Goal: Task Accomplishment & Management: Manage account settings

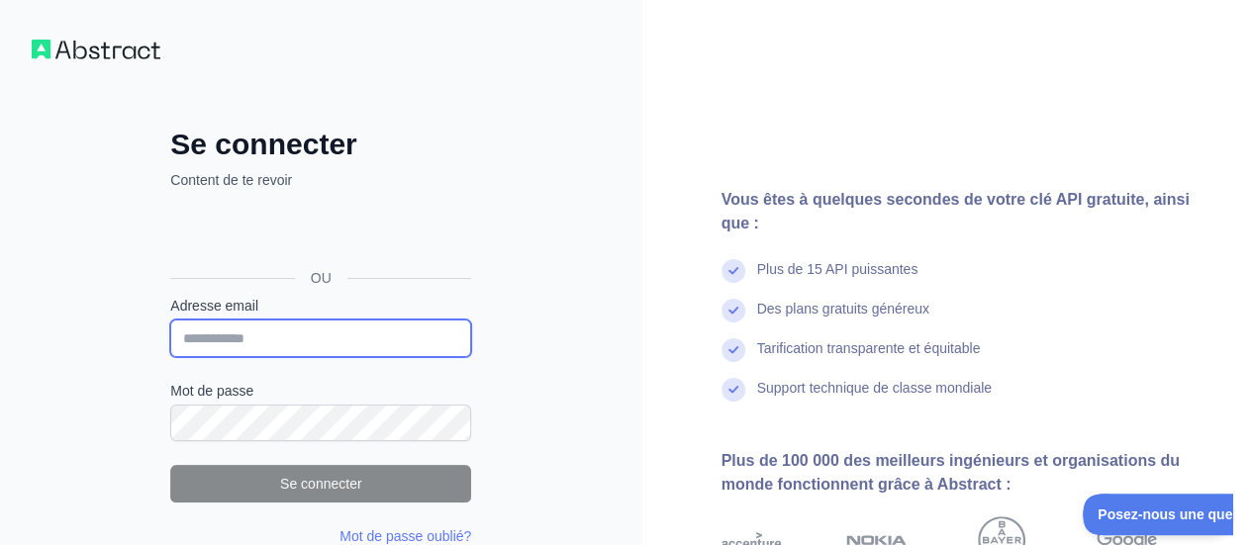
type input "**********"
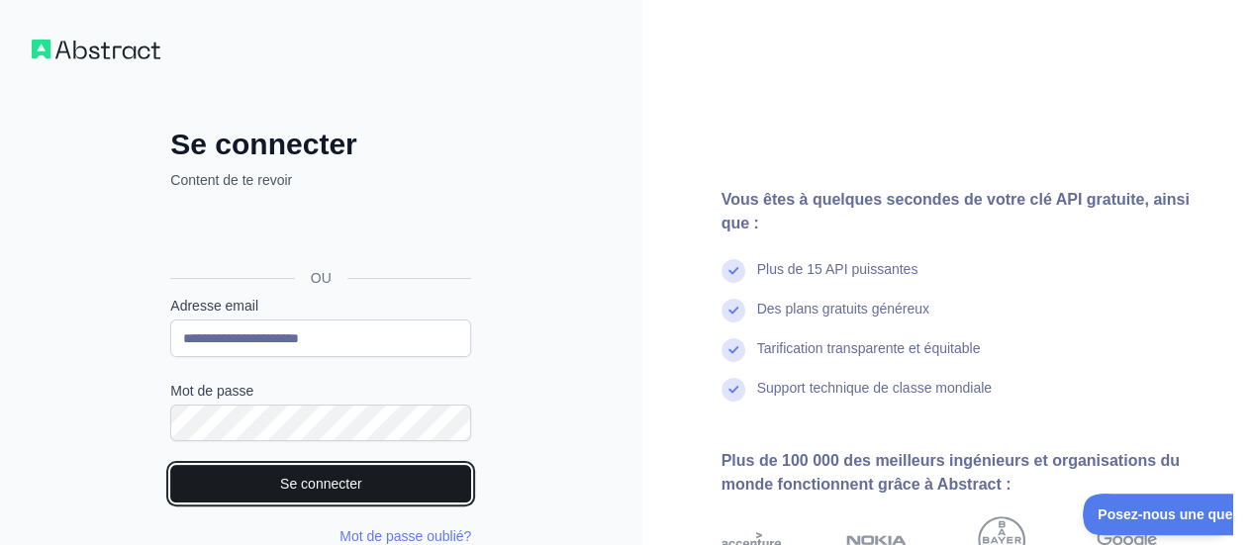
click at [297, 493] on button "Se connecter" at bounding box center [320, 484] width 301 height 38
